Goal: Transaction & Acquisition: Purchase product/service

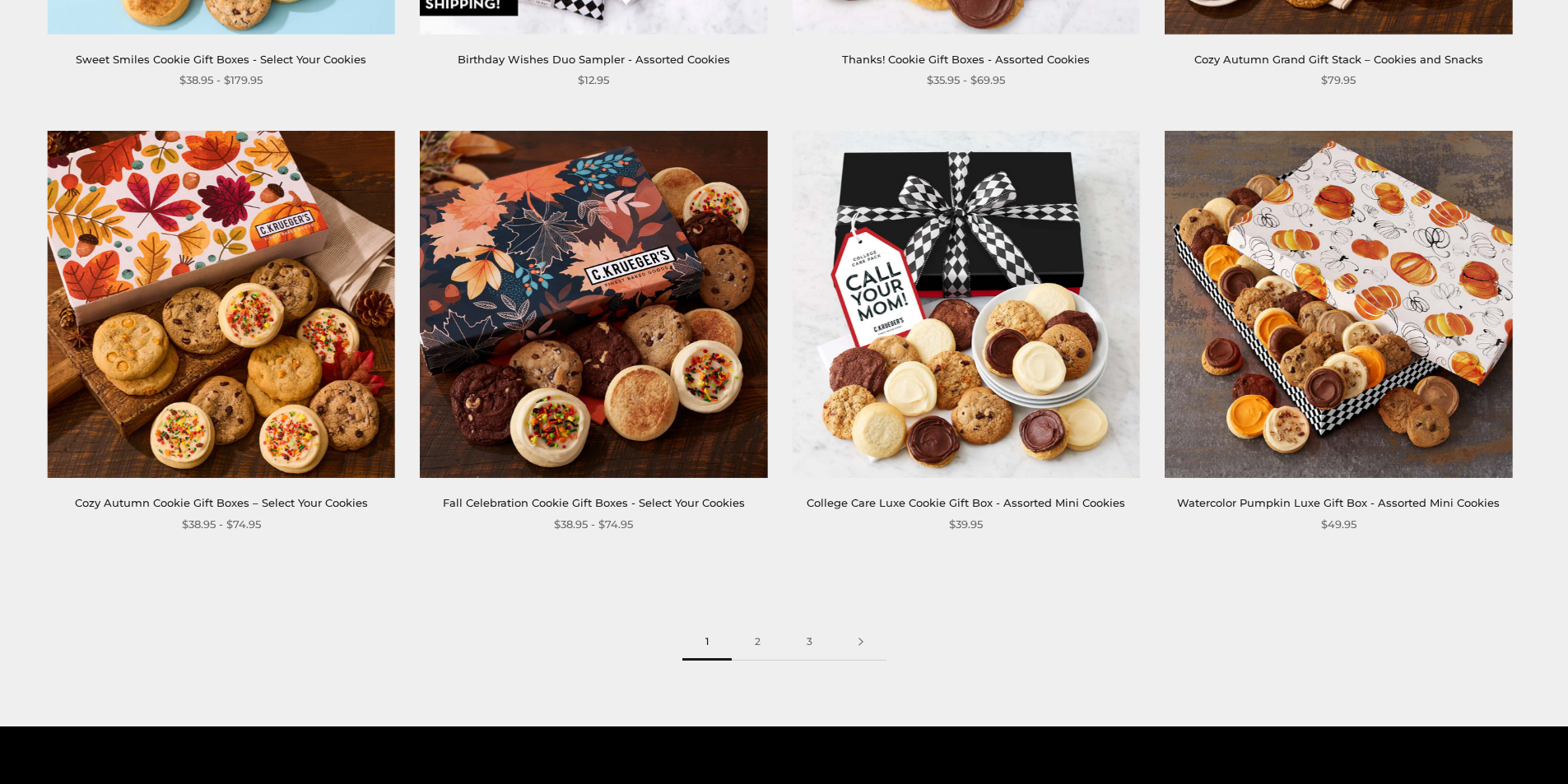
scroll to position [2468, 0]
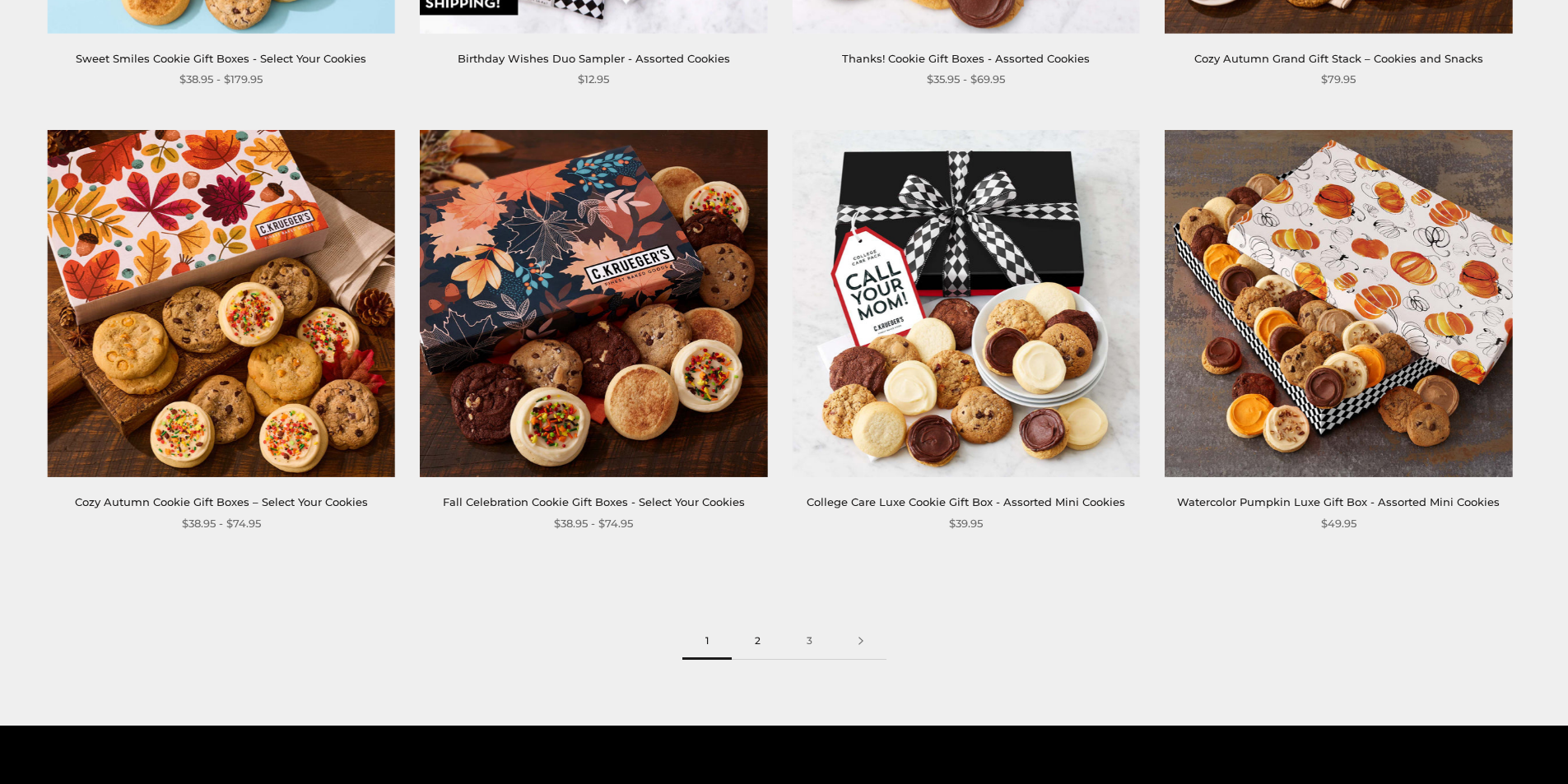
click at [759, 646] on link "2" at bounding box center [758, 641] width 52 height 37
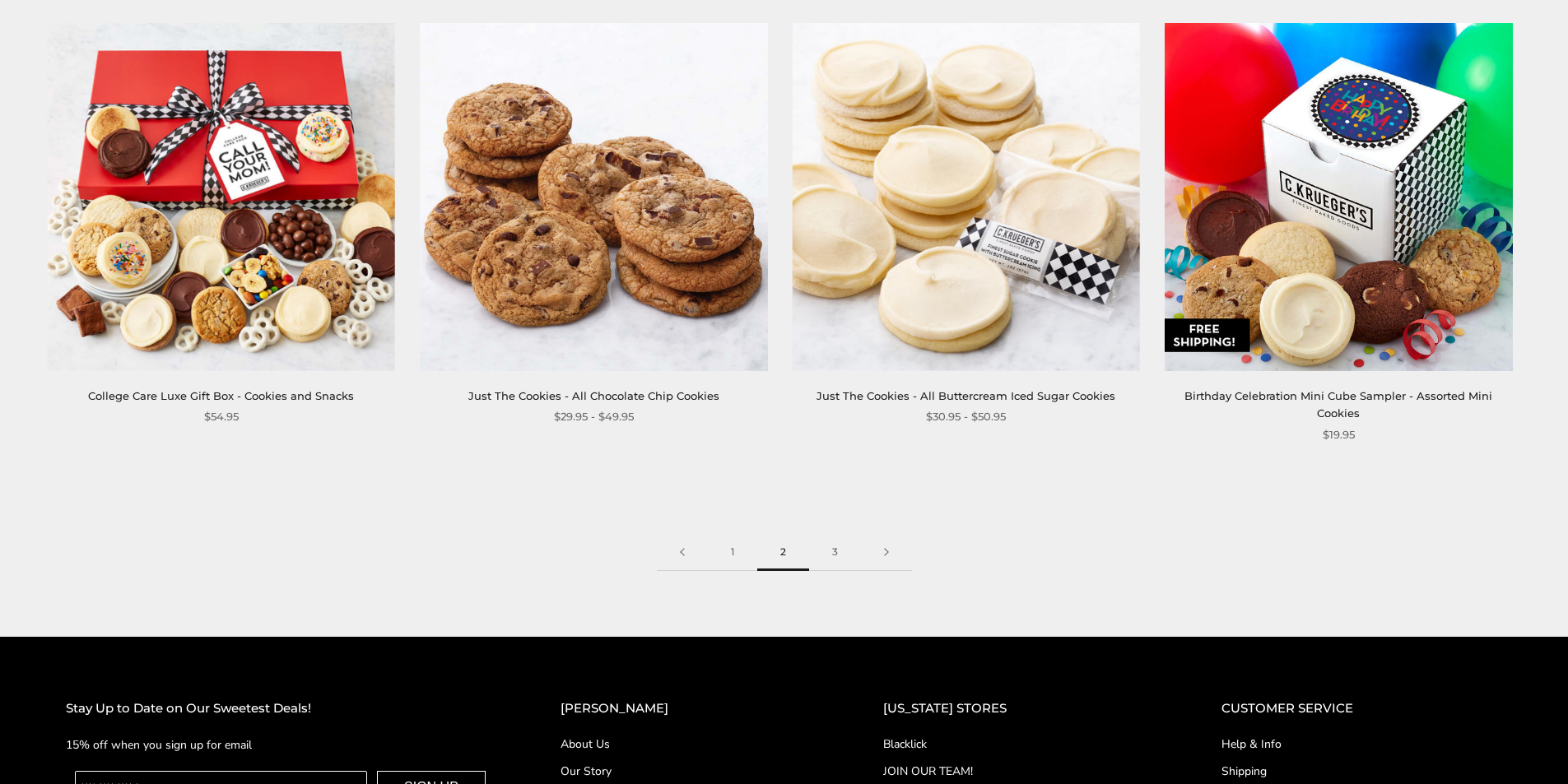
scroll to position [2633, 0]
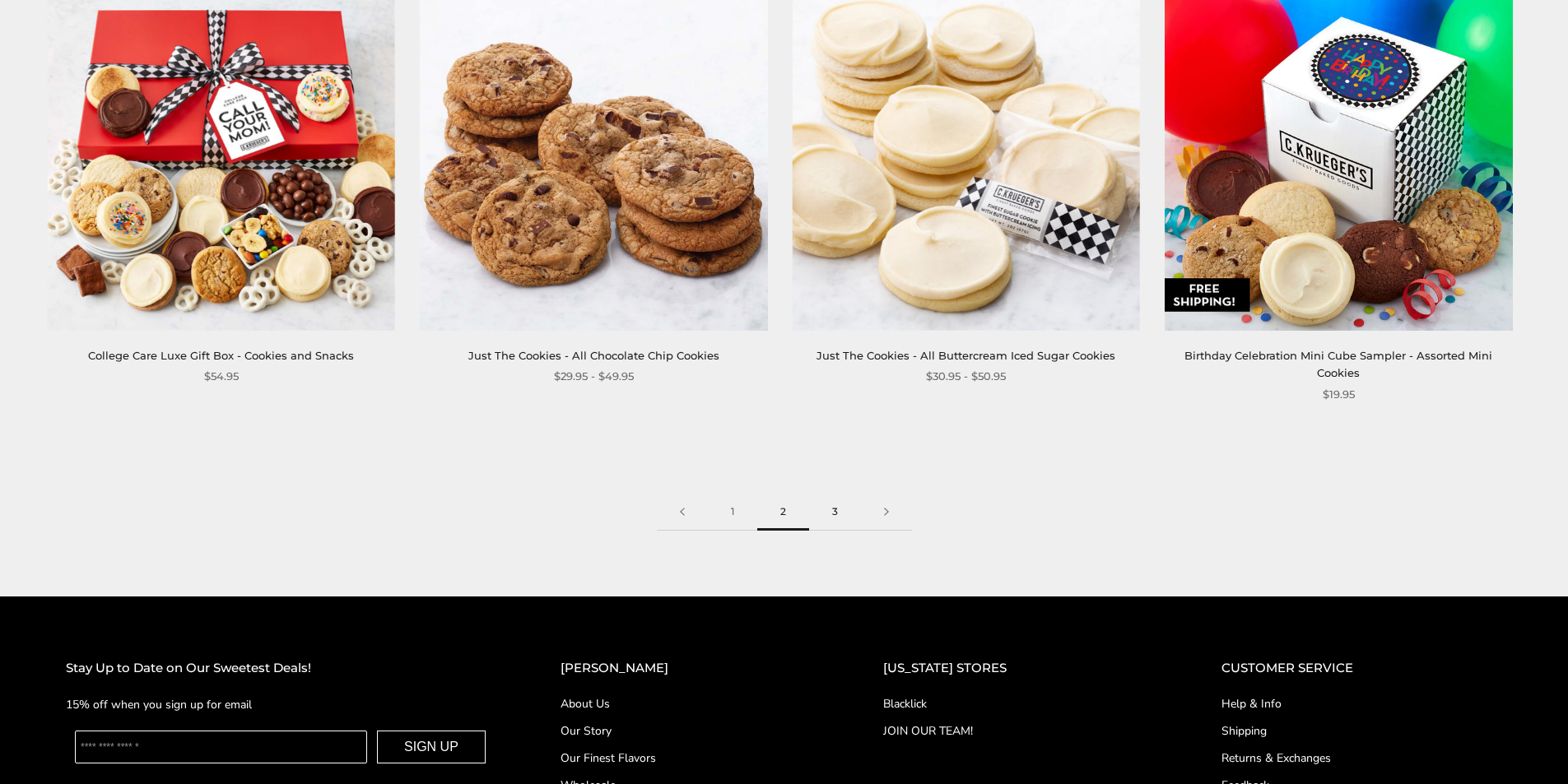
click at [831, 509] on link "3" at bounding box center [835, 512] width 52 height 37
